Goal: Task Accomplishment & Management: Use online tool/utility

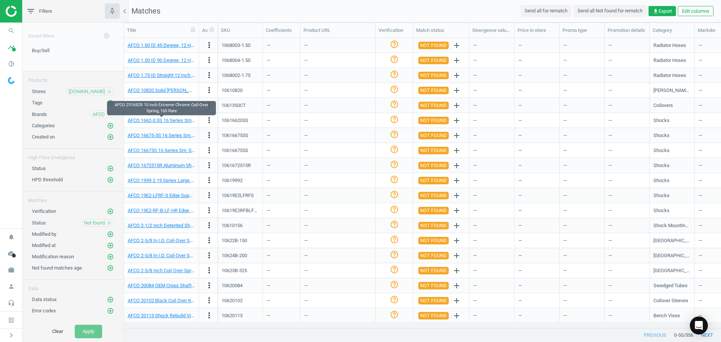
scroll to position [278, 591]
click at [110, 92] on icon "close" at bounding box center [109, 91] width 5 height 5
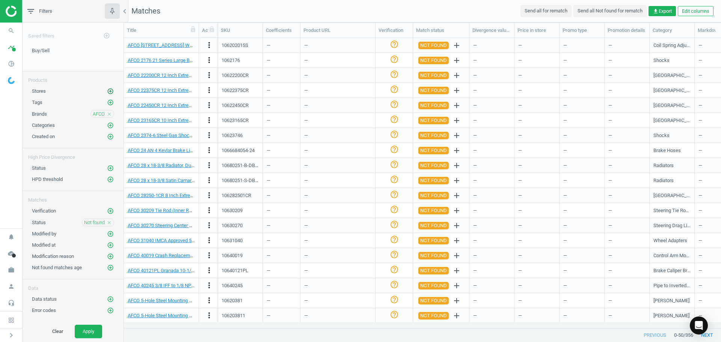
click at [111, 92] on icon "add_circle_outline" at bounding box center [110, 91] width 7 height 7
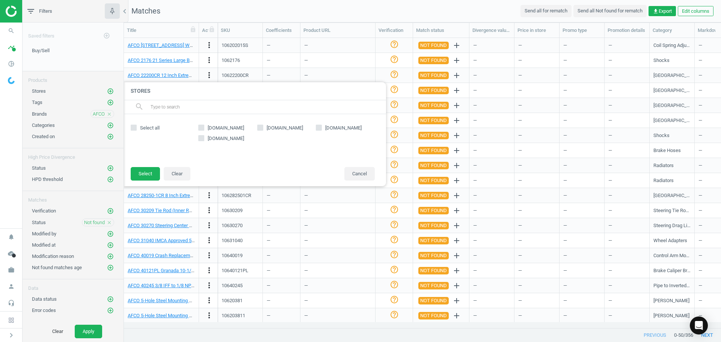
click at [261, 127] on input "[DOMAIN_NAME]" at bounding box center [259, 127] width 5 height 5
checkbox input "true"
click at [146, 175] on button "Select" at bounding box center [145, 174] width 29 height 14
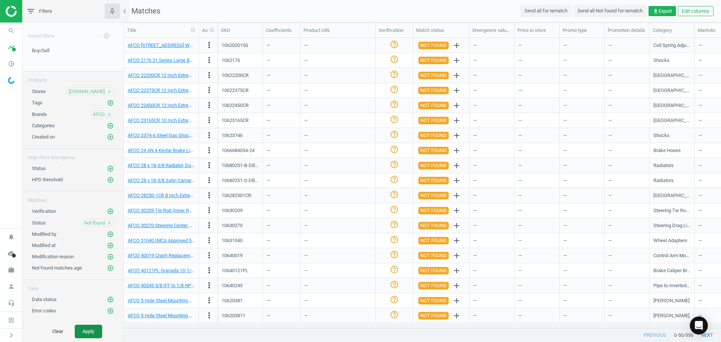
click at [90, 331] on button "Apply" at bounding box center [88, 332] width 27 height 14
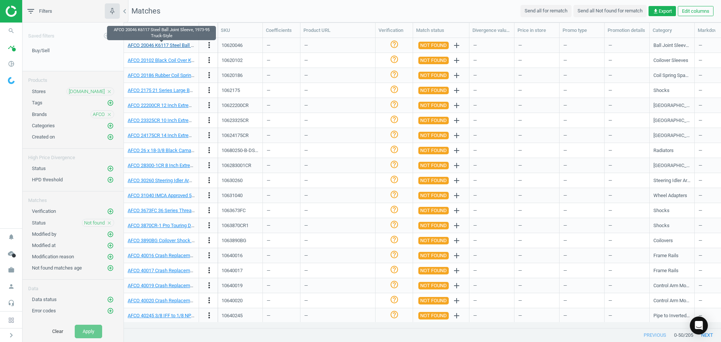
click at [178, 47] on link "AFCO 20046 K6117 Steel Ball Joint Sleeve, 1973-95 Truck-Style" at bounding box center [195, 45] width 134 height 6
click at [172, 77] on link "AFCO 20186 Rubber Coil Spring Spacer" at bounding box center [169, 75] width 82 height 6
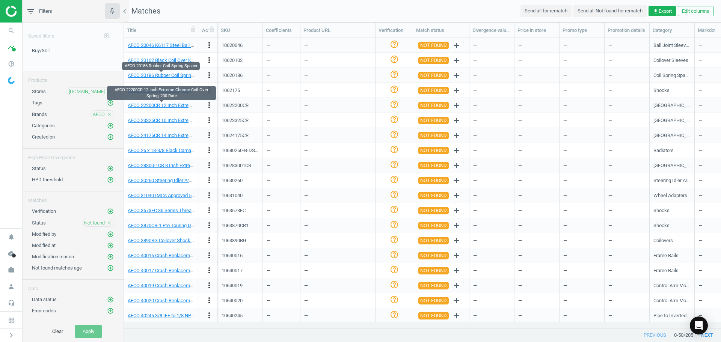
click at [168, 108] on div "AFCO 22200CR 12 Inch Extreme Chrome Coil-Over Spring, 200 Rate" at bounding box center [161, 105] width 67 height 7
click at [170, 107] on link "AFCO 22200CR 12 Inch Extreme Chrome Coil-Over Spring, 200 Rate" at bounding box center [198, 105] width 141 height 6
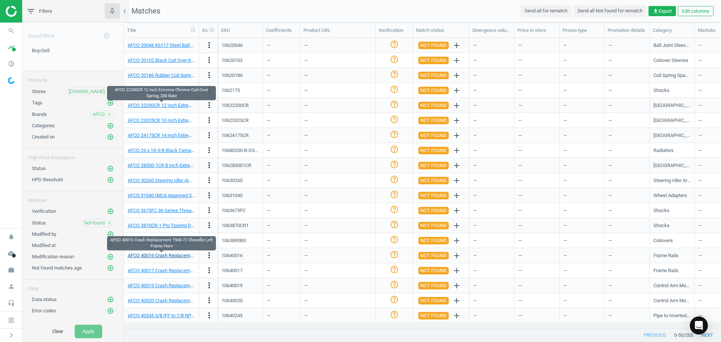
click at [172, 255] on link "AFCO 40016 Crash Replacement 1968-72 Chevelle Left Frame Horn" at bounding box center [199, 256] width 142 height 6
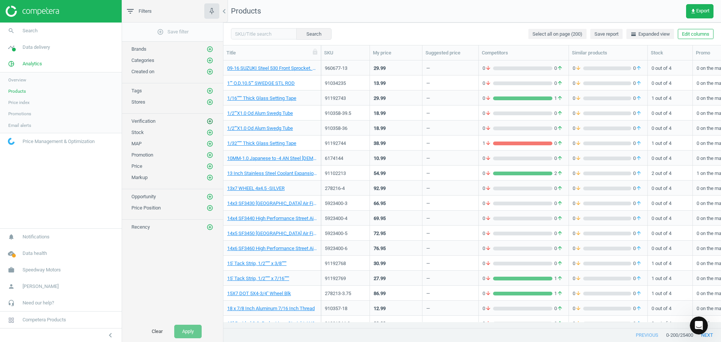
scroll to position [256, 492]
